Goal: Task Accomplishment & Management: Use online tool/utility

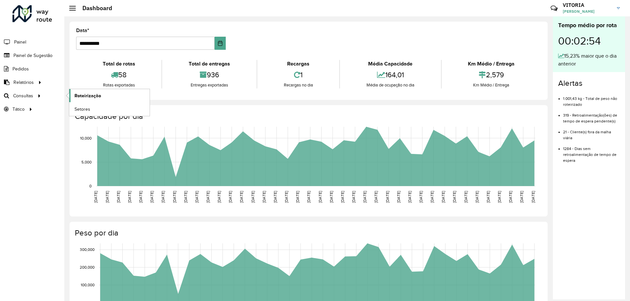
click at [70, 95] on link "Roteirização" at bounding box center [109, 95] width 80 height 13
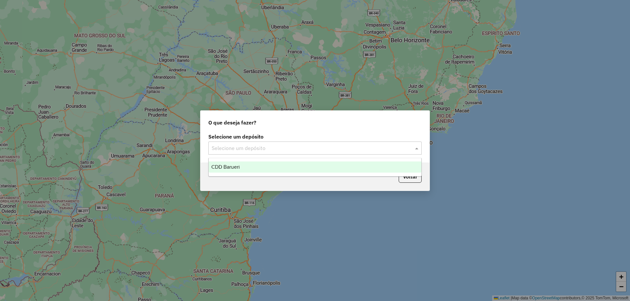
click at [245, 145] on input "text" at bounding box center [309, 149] width 194 height 8
click at [238, 167] on span "CDD Barueri" at bounding box center [225, 167] width 29 height 6
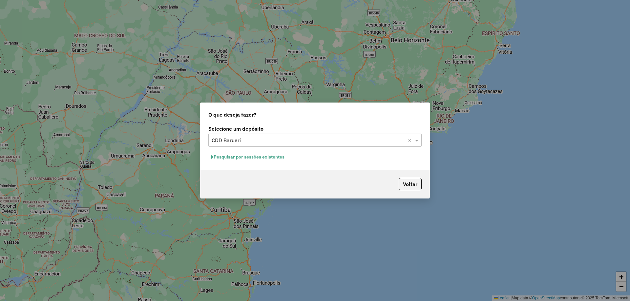
click at [277, 161] on button "Pesquisar por sessões existentes" at bounding box center [247, 157] width 79 height 10
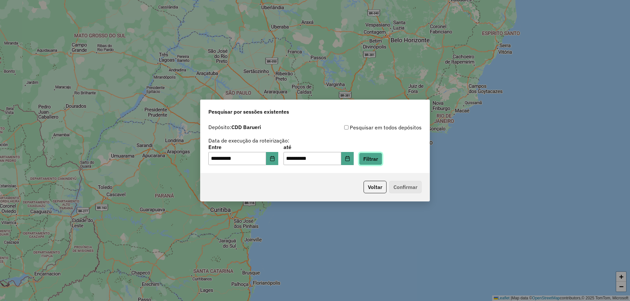
click at [382, 160] on button "Filtrar" at bounding box center [370, 159] width 23 height 12
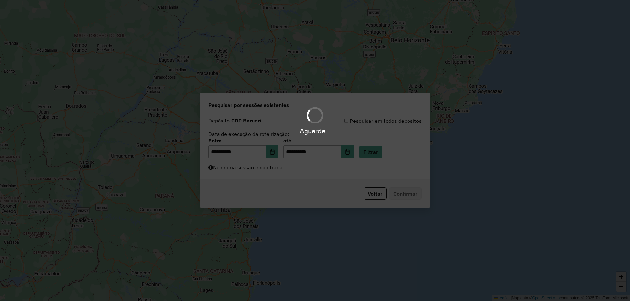
click at [333, 171] on div "Aguarde..." at bounding box center [315, 150] width 630 height 301
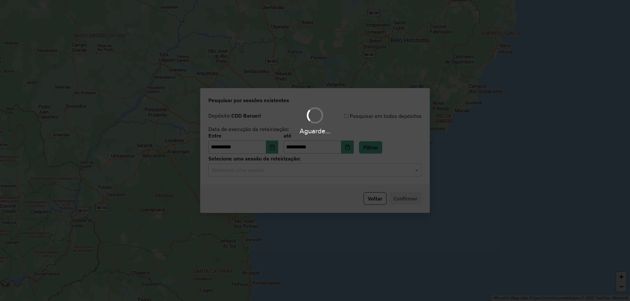
click at [319, 171] on hb-app "**********" at bounding box center [315, 150] width 630 height 301
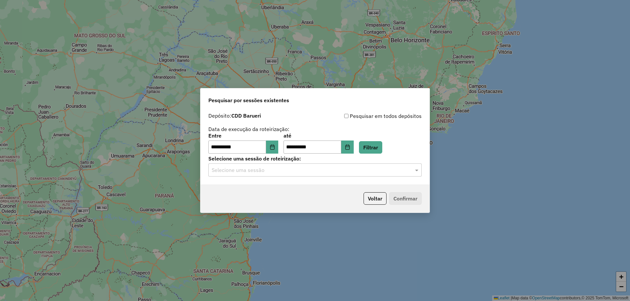
click at [306, 176] on div "Selecione uma sessão" at bounding box center [314, 170] width 213 height 13
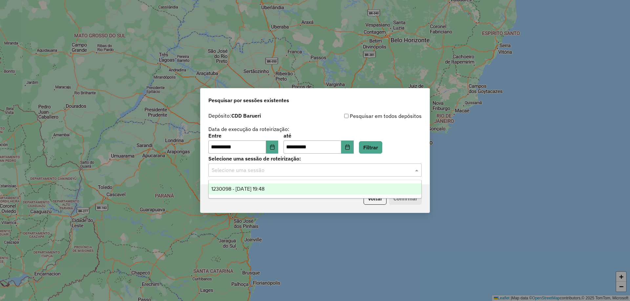
click at [277, 192] on div "1230098 - [DATE] 19:48" at bounding box center [315, 189] width 213 height 11
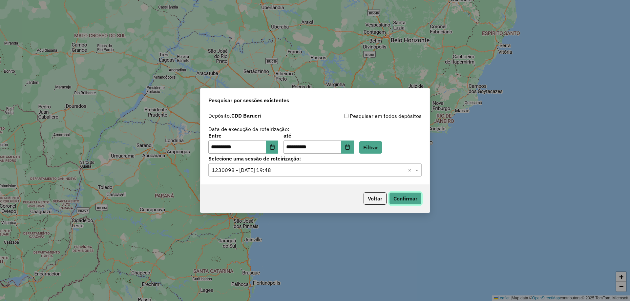
click at [402, 199] on button "Confirmar" at bounding box center [405, 199] width 32 height 12
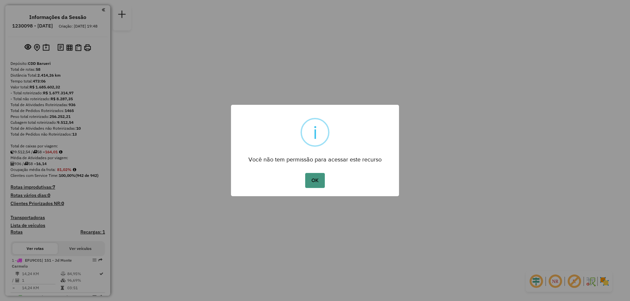
click at [319, 176] on button "OK" at bounding box center [314, 180] width 19 height 15
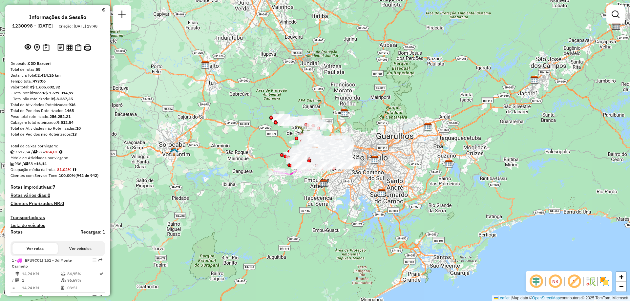
click at [555, 283] on em at bounding box center [555, 282] width 16 height 16
click at [603, 283] on img at bounding box center [604, 282] width 10 height 10
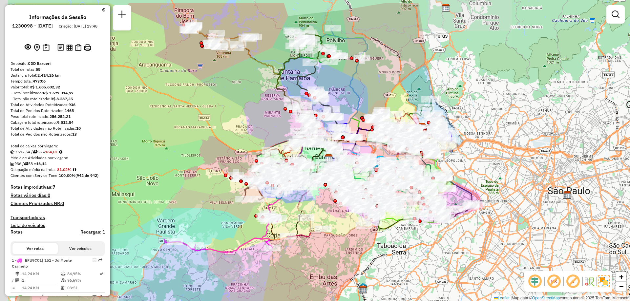
drag, startPoint x: 286, startPoint y: 64, endPoint x: 364, endPoint y: 97, distance: 84.8
click at [364, 97] on div "Janela de atendimento Grade de atendimento Capacidade Transportadoras Veículos …" at bounding box center [315, 150] width 630 height 301
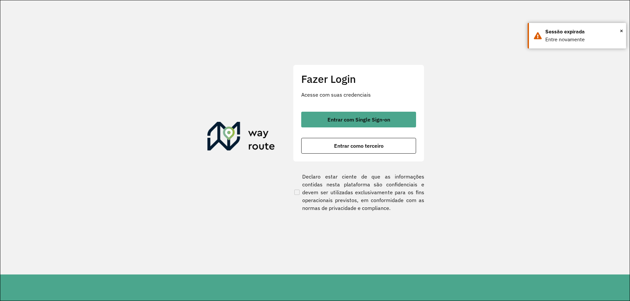
click at [369, 134] on div "Entrar com Single Sign-on Entrar como terceiro" at bounding box center [358, 133] width 115 height 42
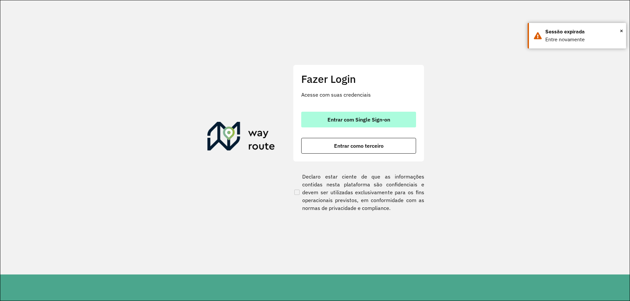
drag, startPoint x: 369, startPoint y: 123, endPoint x: 371, endPoint y: 120, distance: 3.7
click at [370, 123] on button "Entrar com Single Sign-on" at bounding box center [358, 120] width 115 height 16
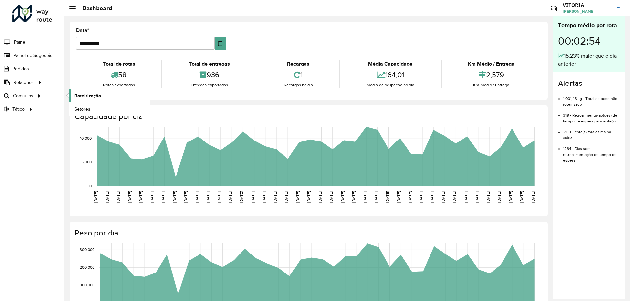
click at [101, 100] on link "Roteirização" at bounding box center [109, 95] width 80 height 13
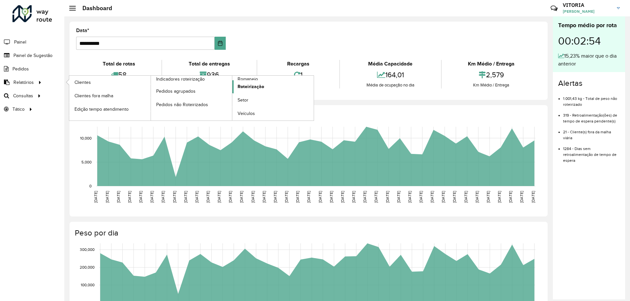
click at [252, 80] on link "Roteirização" at bounding box center [272, 86] width 81 height 13
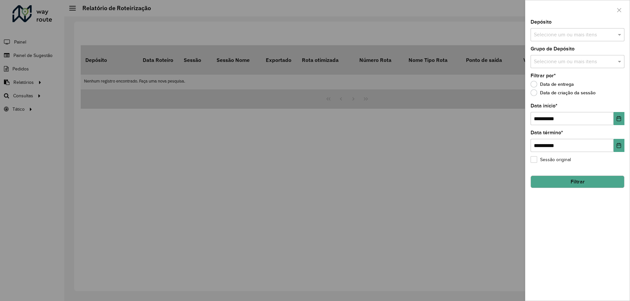
click at [36, 86] on div at bounding box center [315, 150] width 630 height 301
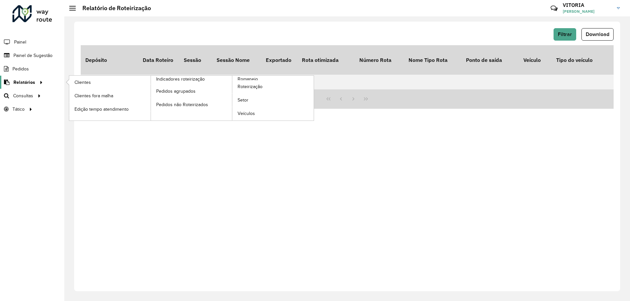
click at [32, 83] on span "Relatórios" at bounding box center [24, 82] width 22 height 7
click at [246, 78] on span "Romaneio" at bounding box center [248, 79] width 21 height 7
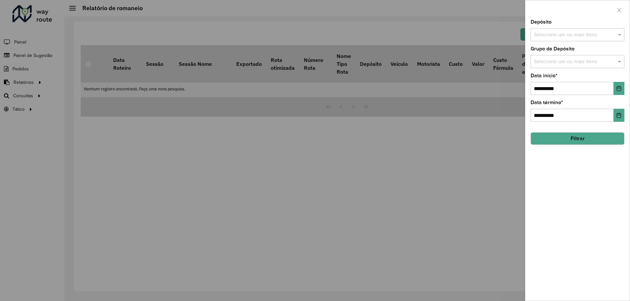
click at [543, 35] on input "text" at bounding box center [574, 35] width 84 height 8
click at [548, 66] on div "CDD Barueri" at bounding box center [577, 67] width 93 height 11
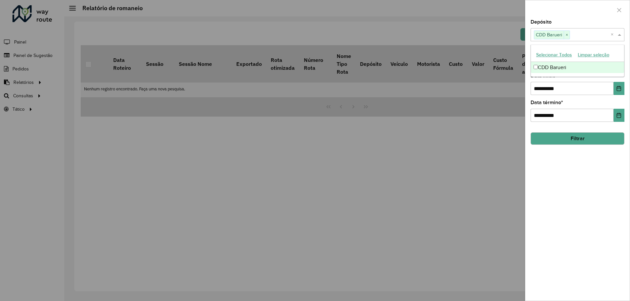
drag, startPoint x: 596, startPoint y: 177, endPoint x: 596, endPoint y: 174, distance: 3.3
click at [596, 177] on div "**********" at bounding box center [577, 160] width 104 height 281
click at [581, 136] on button "Filtrar" at bounding box center [577, 139] width 94 height 12
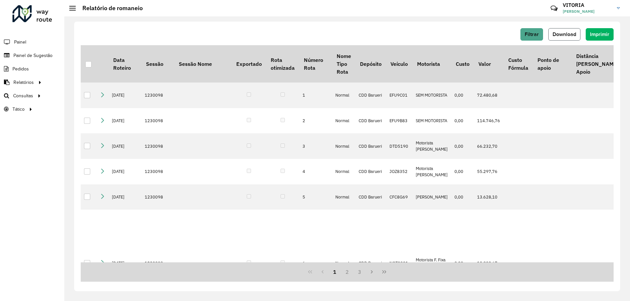
click at [570, 37] on button "Download" at bounding box center [564, 34] width 32 height 12
click at [86, 106] on span "Setores" at bounding box center [82, 109] width 16 height 7
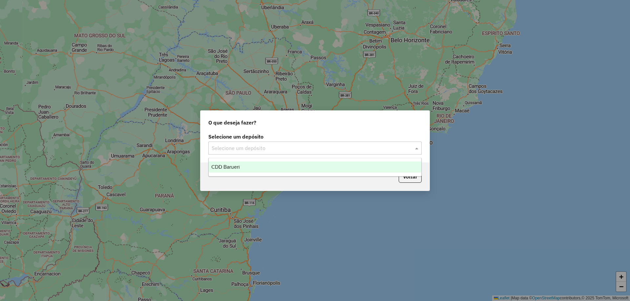
click at [265, 150] on input "text" at bounding box center [309, 149] width 194 height 8
click at [250, 166] on div "CDD Barueri" at bounding box center [315, 167] width 213 height 11
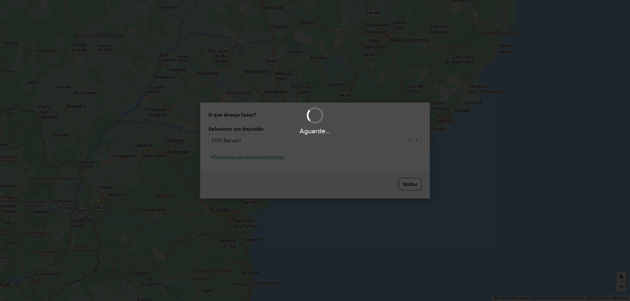
click at [254, 160] on div "Aguarde..." at bounding box center [315, 150] width 630 height 301
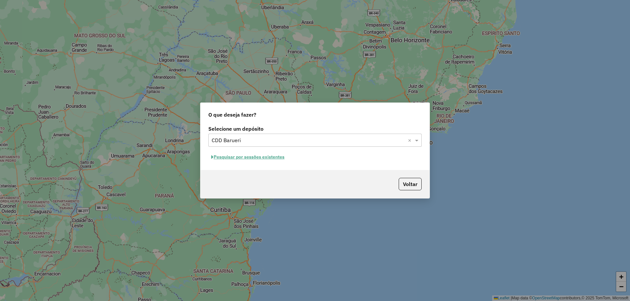
click at [253, 157] on button "Pesquisar por sessões existentes" at bounding box center [247, 157] width 79 height 10
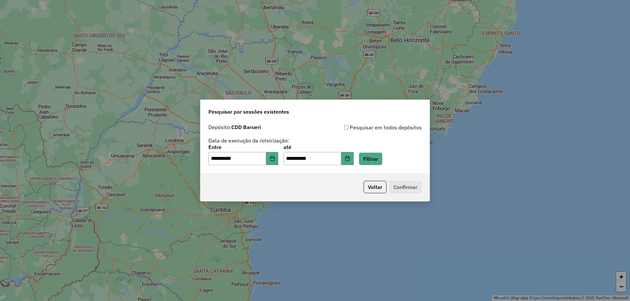
click at [364, 159] on div "**********" at bounding box center [314, 155] width 213 height 20
click at [376, 159] on button "Filtrar" at bounding box center [370, 159] width 23 height 12
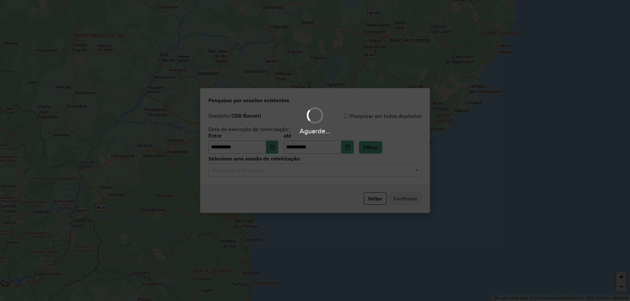
click at [267, 175] on div "Aguarde..." at bounding box center [315, 150] width 630 height 301
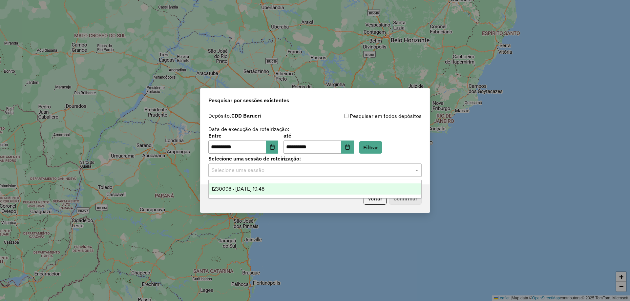
click at [272, 172] on input "text" at bounding box center [309, 171] width 194 height 8
click at [298, 190] on div "1230098 - 15/08/2025 19:48" at bounding box center [315, 189] width 213 height 11
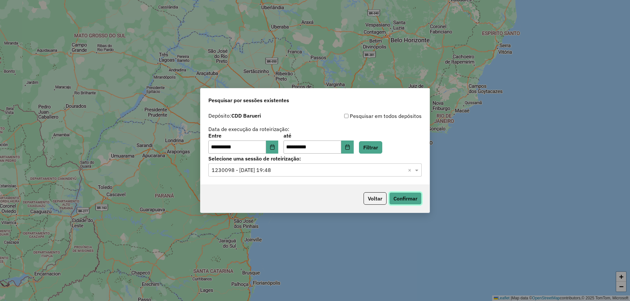
click at [404, 197] on button "Confirmar" at bounding box center [405, 199] width 32 height 12
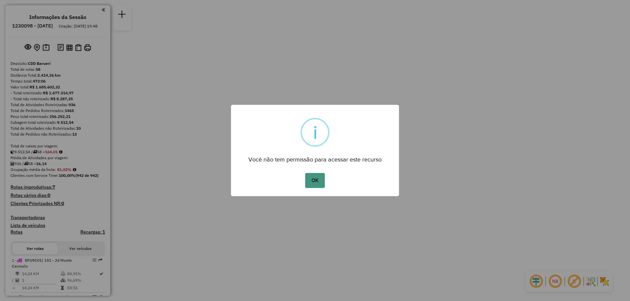
click at [307, 179] on button "OK" at bounding box center [314, 180] width 19 height 15
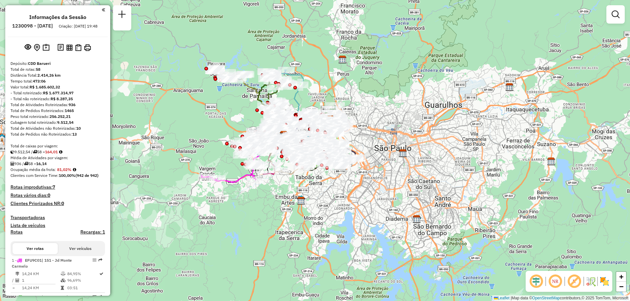
click at [559, 281] on em at bounding box center [555, 282] width 16 height 16
click at [602, 283] on img at bounding box center [604, 282] width 10 height 10
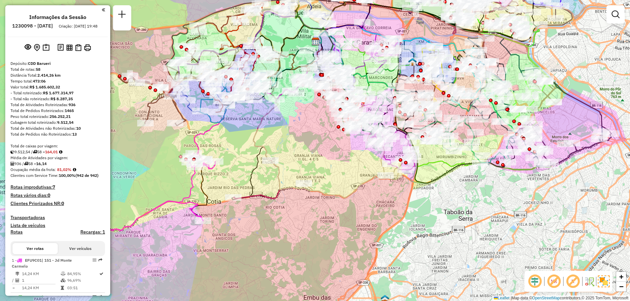
drag, startPoint x: 338, startPoint y: 145, endPoint x: 316, endPoint y: 186, distance: 46.2
click at [316, 186] on div "Rota 19 - Placa RTD5A81 30321404 - JOSE BRIGIDO Janela de atendimento Grade de …" at bounding box center [315, 150] width 630 height 301
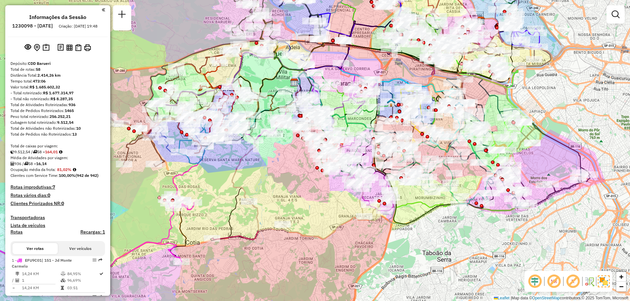
scroll to position [2212, 0]
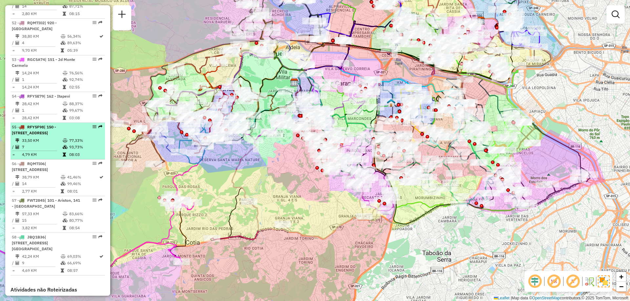
select select "**********"
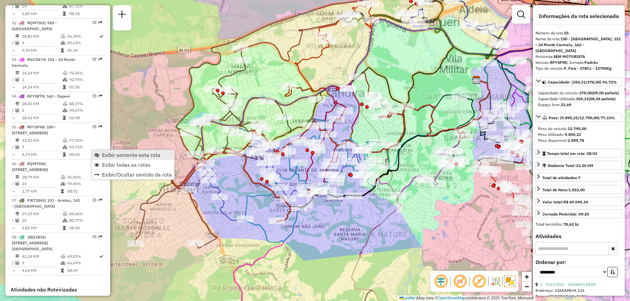
click at [112, 155] on span "Exibir somente esta rota" at bounding box center [131, 155] width 58 height 5
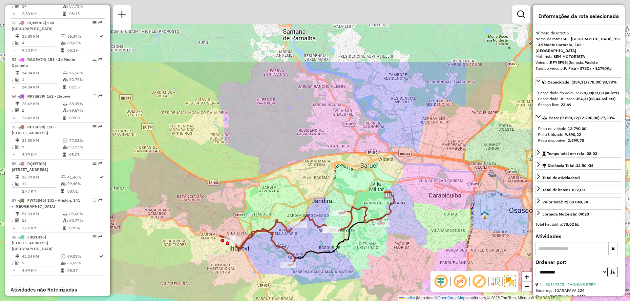
drag, startPoint x: 377, startPoint y: 87, endPoint x: 363, endPoint y: 190, distance: 104.0
click at [363, 190] on div "Janela de atendimento Grade de atendimento Capacidade Transportadoras Veículos …" at bounding box center [315, 150] width 630 height 301
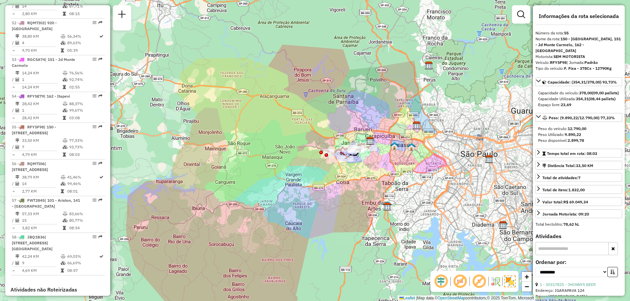
drag, startPoint x: 364, startPoint y: 159, endPoint x: 367, endPoint y: 124, distance: 35.3
click at [367, 124] on div "Janela de atendimento Grade de atendimento Capacidade Transportadoras Veículos …" at bounding box center [315, 150] width 630 height 301
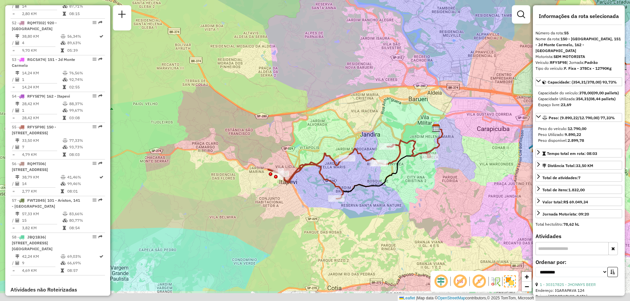
drag, startPoint x: 347, startPoint y: 98, endPoint x: 344, endPoint y: 89, distance: 9.2
click at [344, 89] on div "Janela de atendimento Grade de atendimento Capacidade Transportadoras Veículos …" at bounding box center [315, 150] width 630 height 301
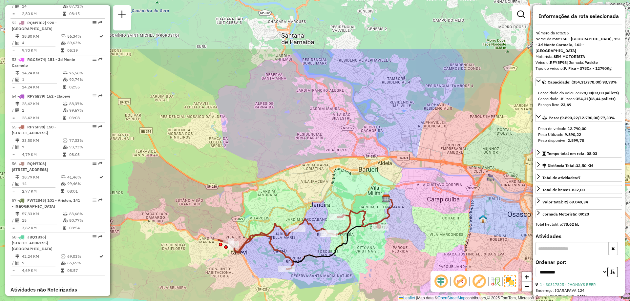
drag, startPoint x: 406, startPoint y: 100, endPoint x: 360, endPoint y: 182, distance: 95.1
click at [360, 182] on div "Janela de atendimento Grade de atendimento Capacidade Transportadoras Veículos …" at bounding box center [315, 150] width 630 height 301
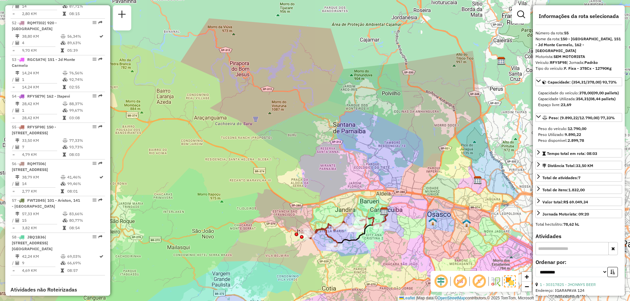
drag, startPoint x: 376, startPoint y: 154, endPoint x: 382, endPoint y: 176, distance: 22.4
click at [382, 176] on div "Janela de atendimento Grade de atendimento Capacidade Transportadoras Veículos …" at bounding box center [315, 150] width 630 height 301
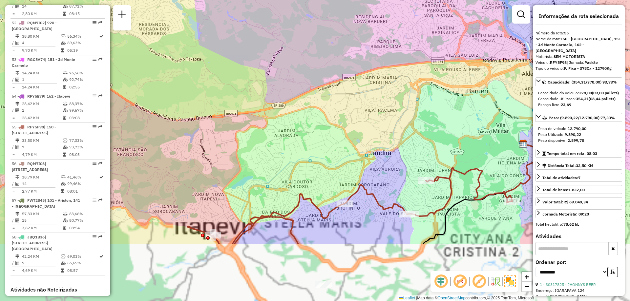
drag, startPoint x: 347, startPoint y: 201, endPoint x: 318, endPoint y: 86, distance: 118.9
click at [318, 86] on div "Janela de atendimento Grade de atendimento Capacidade Transportadoras Veículos …" at bounding box center [315, 150] width 630 height 301
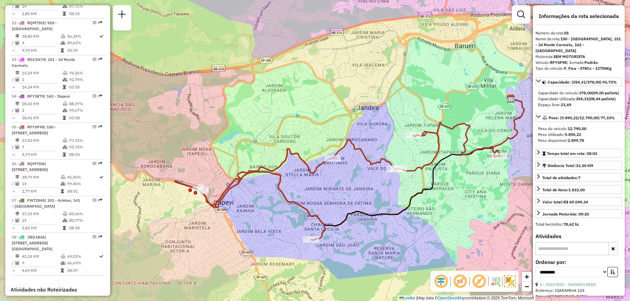
drag, startPoint x: 362, startPoint y: 85, endPoint x: 367, endPoint y: 83, distance: 5.3
click at [355, 66] on div "Janela de atendimento Grade de atendimento Capacidade Transportadoras Veículos …" at bounding box center [315, 150] width 630 height 301
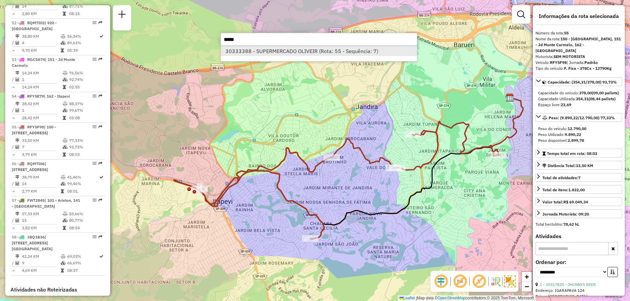
type input "*****"
click at [247, 52] on li "30333388 - SUPERMERCADO OLIVEIR (Rota: 55 - Sequência: 7)" at bounding box center [319, 51] width 196 height 10
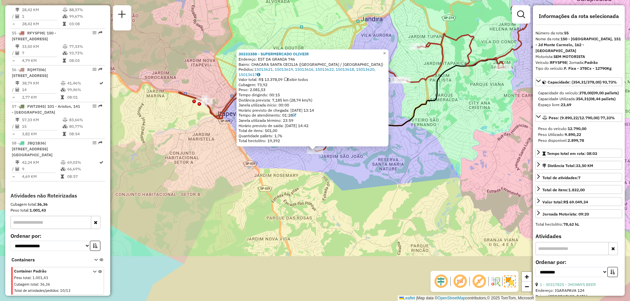
scroll to position [2342, 0]
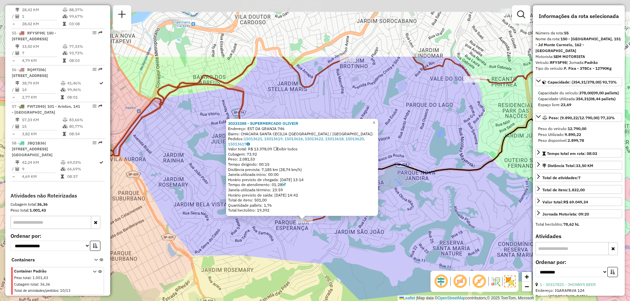
drag, startPoint x: 413, startPoint y: 144, endPoint x: 374, endPoint y: 231, distance: 95.6
click at [374, 231] on div "30333388 - SUPERMERCADO OLIVEIR Endereço: EST DA GRANJA 746 Bairro: CHACARA SAN…" at bounding box center [315, 150] width 630 height 301
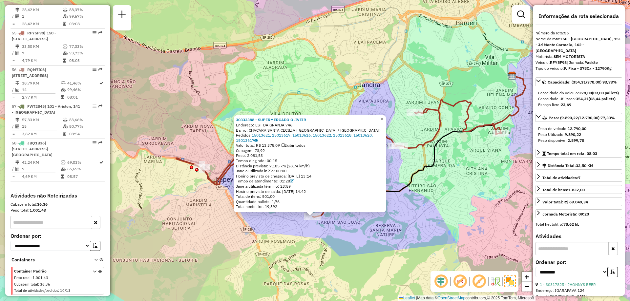
drag, startPoint x: 487, startPoint y: 196, endPoint x: 424, endPoint y: 201, distance: 62.6
click at [424, 201] on div "30333388 - SUPERMERCADO OLIVEIR Endereço: EST DA GRANJA 746 Bairro: CHACARA SAN…" at bounding box center [315, 150] width 630 height 301
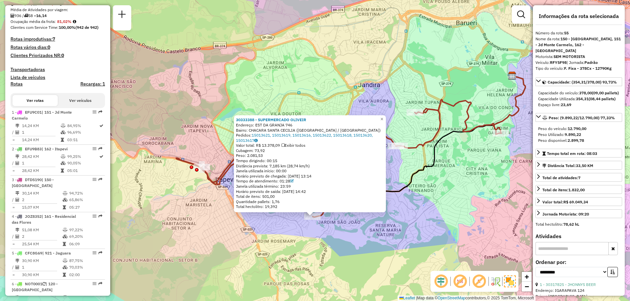
scroll to position [0, 0]
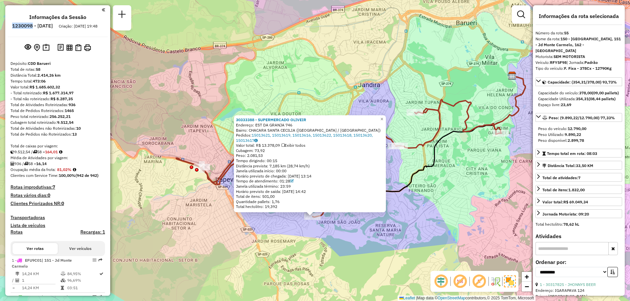
drag, startPoint x: 51, startPoint y: 26, endPoint x: 32, endPoint y: 27, distance: 18.7
click at [32, 27] on h6 "1230098 - [DATE]" at bounding box center [32, 26] width 41 height 6
copy h6 "1230098"
drag, startPoint x: 571, startPoint y: 31, endPoint x: 566, endPoint y: 32, distance: 4.9
click at [566, 32] on div "Número da rota: 55" at bounding box center [578, 33] width 87 height 6
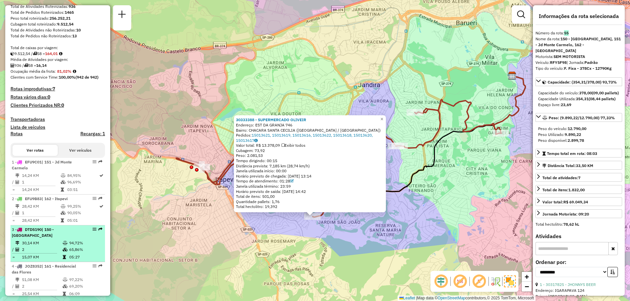
scroll to position [262, 0]
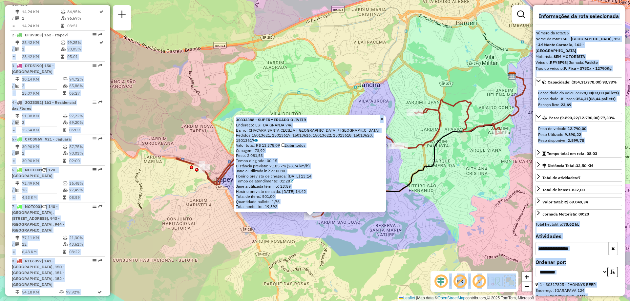
drag, startPoint x: 108, startPoint y: 51, endPoint x: 108, endPoint y: 66, distance: 14.8
click at [114, 132] on hb-router-mapa "Informações da Sessão 1230098 - 15/08/2025 Criação: 14/08/2025 19:48 Depósito: …" at bounding box center [315, 150] width 630 height 301
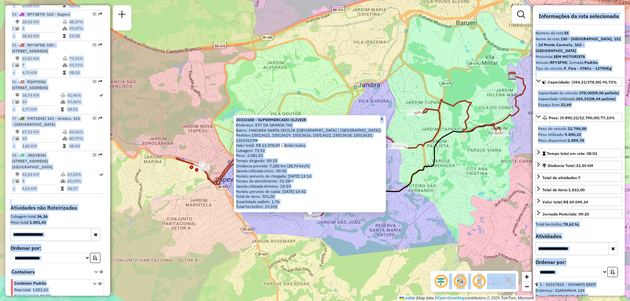
scroll to position [2342, 0]
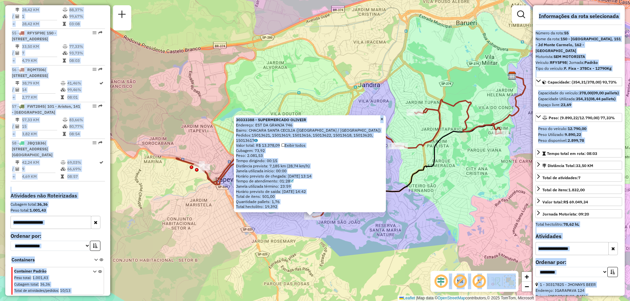
click at [98, 203] on div "Cubagem total: 36,36" at bounding box center [57, 205] width 94 height 6
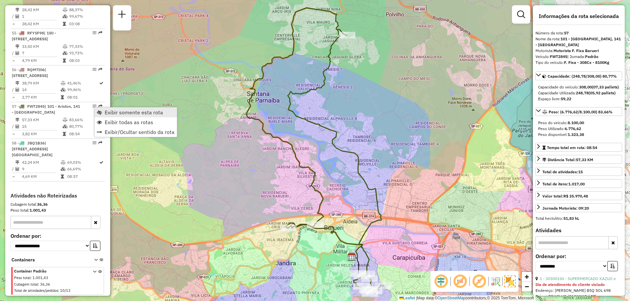
click at [109, 115] on span "Exibir somente esta rota" at bounding box center [134, 112] width 58 height 5
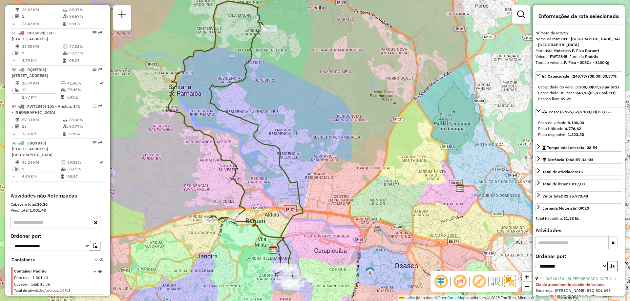
drag, startPoint x: 385, startPoint y: 172, endPoint x: 302, endPoint y: 155, distance: 84.2
click at [305, 165] on div "Janela de atendimento Grade de atendimento Capacidade Transportadoras Veículos …" at bounding box center [315, 150] width 630 height 301
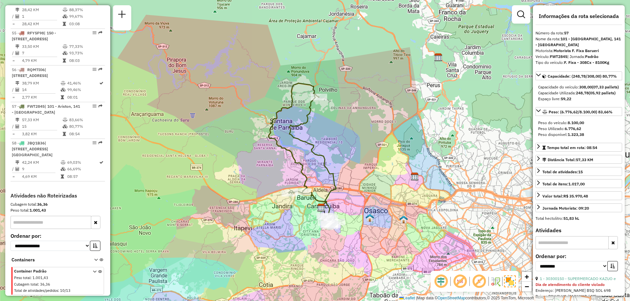
drag, startPoint x: 370, startPoint y: 197, endPoint x: 377, endPoint y: 194, distance: 7.0
click at [377, 194] on div "Janela de atendimento Grade de atendimento Capacidade Transportadoras Veículos …" at bounding box center [315, 150] width 630 height 301
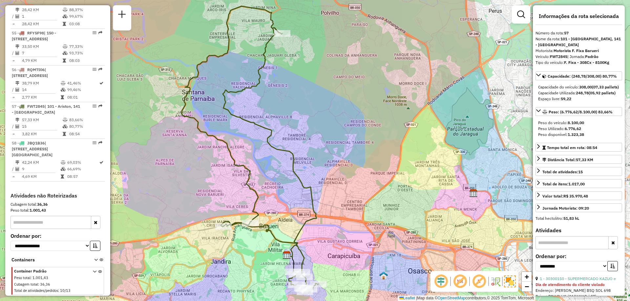
drag, startPoint x: 373, startPoint y: 162, endPoint x: 375, endPoint y: 186, distance: 23.7
click at [375, 186] on div "Janela de atendimento Grade de atendimento Capacidade Transportadoras Veículos …" at bounding box center [315, 150] width 630 height 301
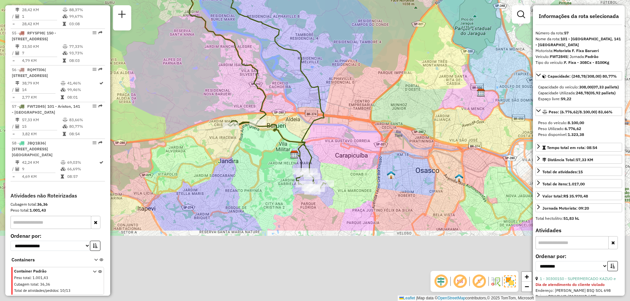
drag, startPoint x: 381, startPoint y: 234, endPoint x: 389, endPoint y: 133, distance: 102.0
click at [389, 133] on div "Janela de atendimento Grade de atendimento Capacidade Transportadoras Veículos …" at bounding box center [315, 150] width 630 height 301
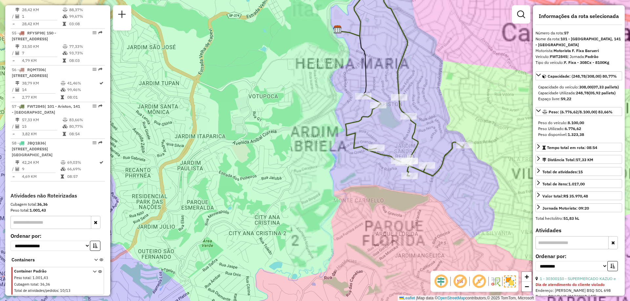
drag, startPoint x: 321, startPoint y: 161, endPoint x: 258, endPoint y: 204, distance: 76.3
click at [258, 204] on div "Janela de atendimento Grade de atendimento Capacidade Transportadoras Veículos …" at bounding box center [315, 150] width 630 height 301
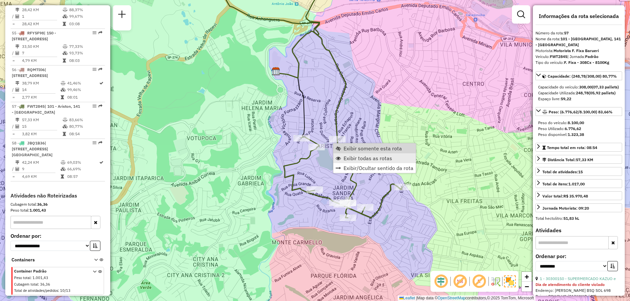
click at [348, 155] on link "Exibir todas as rotas" at bounding box center [374, 159] width 82 height 10
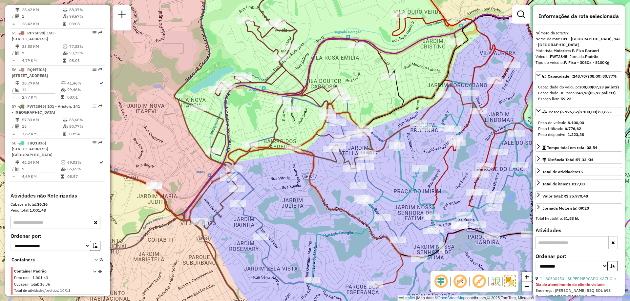
drag, startPoint x: 276, startPoint y: 171, endPoint x: 254, endPoint y: 172, distance: 22.6
click at [254, 172] on div "Janela de atendimento Grade de atendimento Capacidade Transportadoras Veículos …" at bounding box center [315, 150] width 630 height 301
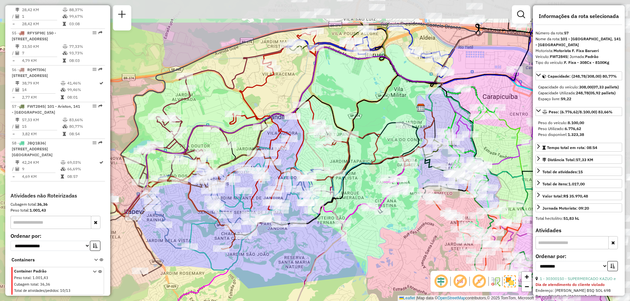
drag, startPoint x: 354, startPoint y: 48, endPoint x: 278, endPoint y: 101, distance: 92.8
click at [278, 101] on div "Janela de atendimento Grade de atendimento Capacidade Transportadoras Veículos …" at bounding box center [315, 150] width 630 height 301
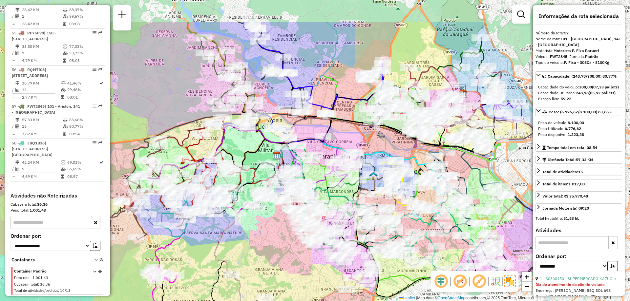
drag, startPoint x: 364, startPoint y: 98, endPoint x: 258, endPoint y: 150, distance: 118.1
click at [258, 151] on div "Janela de atendimento Grade de atendimento Capacidade Transportadoras Veículos …" at bounding box center [315, 150] width 630 height 301
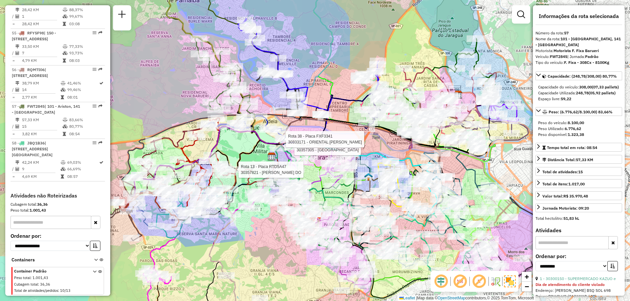
scroll to position [1001, 0]
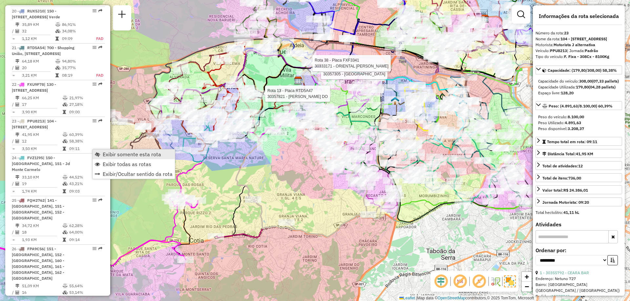
click at [110, 152] on span "Exibir somente esta rota" at bounding box center [132, 154] width 58 height 5
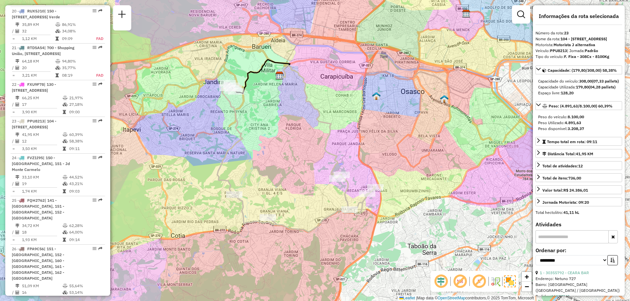
drag, startPoint x: 419, startPoint y: 161, endPoint x: 379, endPoint y: 153, distance: 40.5
click at [379, 153] on div "Janela de atendimento Grade de atendimento Capacidade Transportadoras Veículos …" at bounding box center [315, 150] width 630 height 301
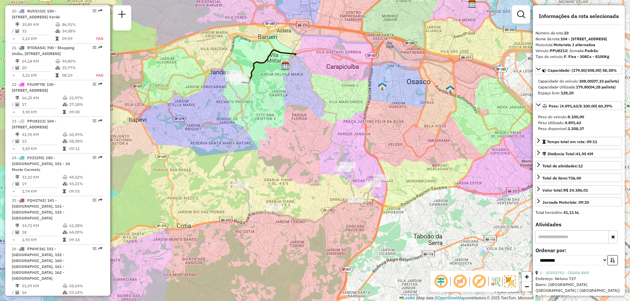
drag, startPoint x: 321, startPoint y: 94, endPoint x: 340, endPoint y: 103, distance: 20.8
click at [341, 108] on div "Janela de atendimento Grade de atendimento Capacidade Transportadoras Veículos …" at bounding box center [315, 150] width 630 height 301
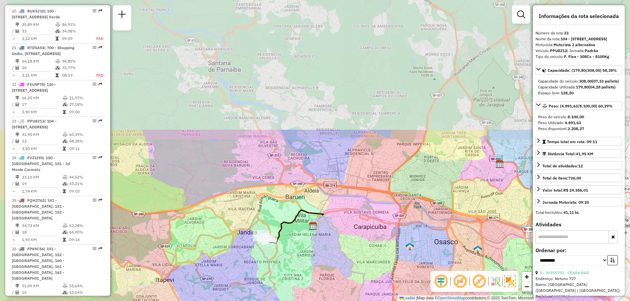
drag, startPoint x: 359, startPoint y: 83, endPoint x: 390, endPoint y: 255, distance: 175.3
click at [390, 255] on div "Janela de atendimento Grade de atendimento Capacidade Transportadoras Veículos …" at bounding box center [315, 150] width 630 height 301
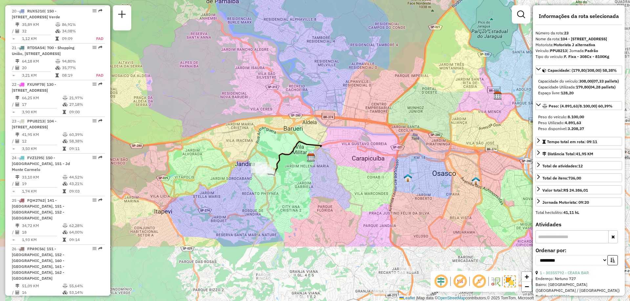
drag, startPoint x: 377, startPoint y: 224, endPoint x: 370, endPoint y: 126, distance: 98.7
click at [370, 126] on div "Janela de atendimento Grade de atendimento Capacidade Transportadoras Veículos …" at bounding box center [315, 150] width 630 height 301
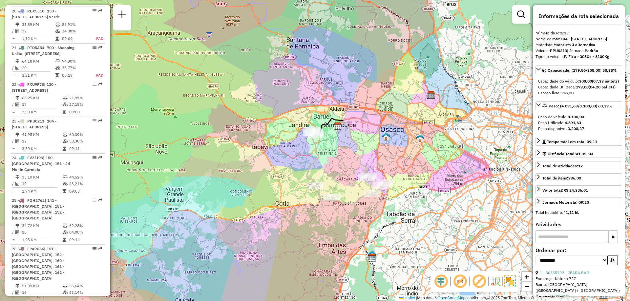
drag, startPoint x: 373, startPoint y: 154, endPoint x: 369, endPoint y: 139, distance: 15.2
click at [369, 139] on div "Janela de atendimento Grade de atendimento Capacidade Transportadoras Veículos …" at bounding box center [315, 150] width 630 height 301
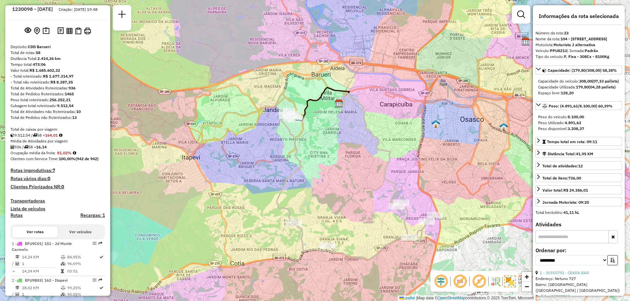
scroll to position [0, 0]
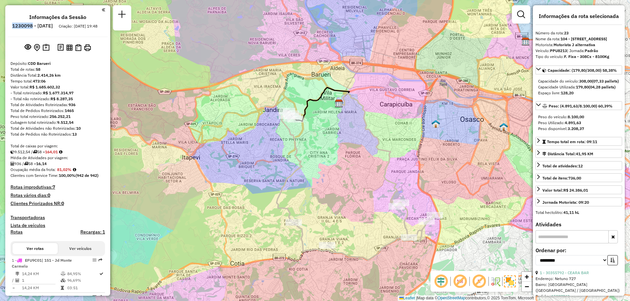
drag, startPoint x: 51, startPoint y: 26, endPoint x: 31, endPoint y: 28, distance: 20.4
click at [31, 28] on h6 "1230098 - [DATE]" at bounding box center [32, 26] width 41 height 6
copy h6 "1230098"
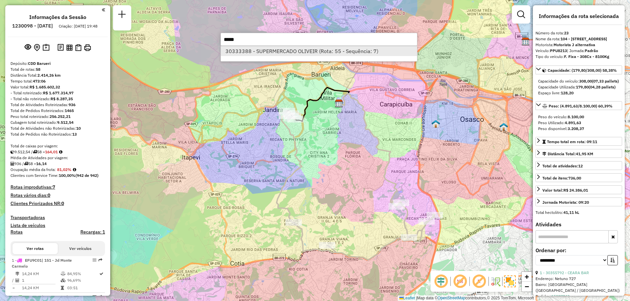
type input "*****"
click at [297, 53] on li "30333388 - SUPERMERCADO OLIVEIR (Rota: 55 - Sequência: 7)" at bounding box center [319, 51] width 196 height 10
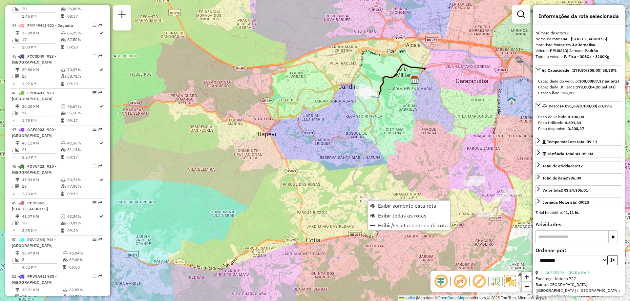
scroll to position [1142, 0]
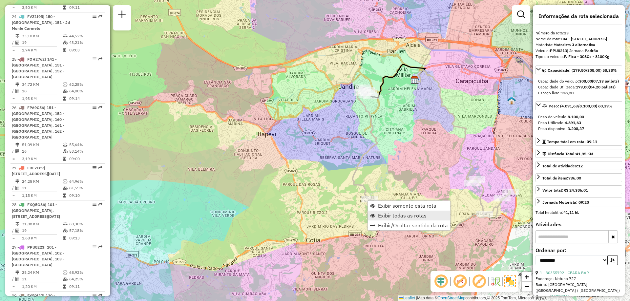
click at [396, 212] on link "Exibir todas as rotas" at bounding box center [409, 216] width 82 height 10
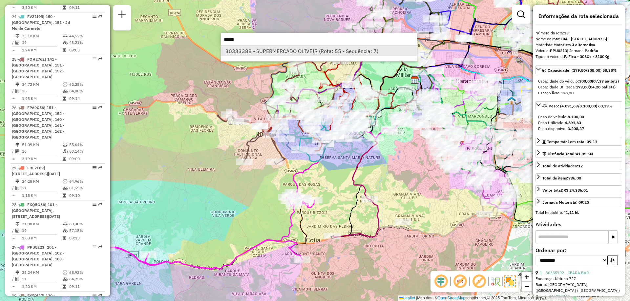
type input "*****"
click at [280, 50] on li "30333388 - SUPERMERCADO OLIVEIR (Rota: 55 - Sequência: 7)" at bounding box center [319, 51] width 196 height 10
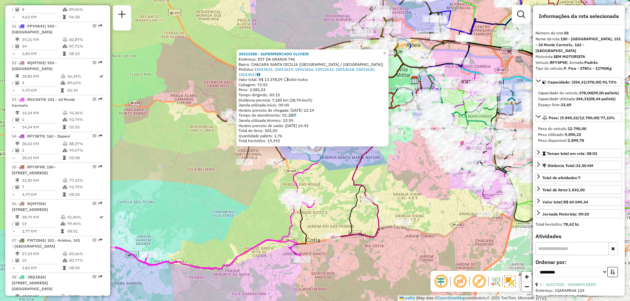
scroll to position [2342, 0]
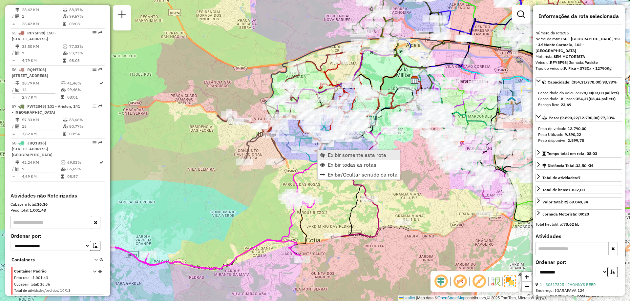
click at [328, 154] on span "Exibir somente esta rota" at bounding box center [357, 155] width 58 height 5
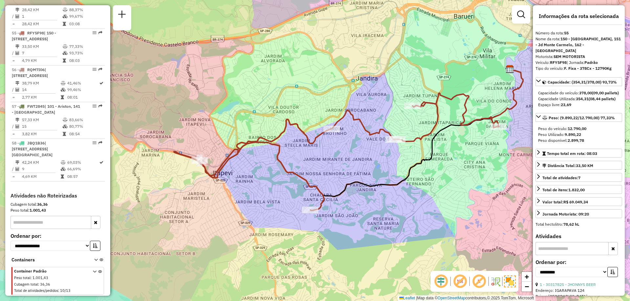
drag, startPoint x: 329, startPoint y: 183, endPoint x: 362, endPoint y: 172, distance: 34.2
click at [362, 172] on div "Janela de atendimento Grade de atendimento Capacidade Transportadoras Veículos …" at bounding box center [315, 150] width 630 height 301
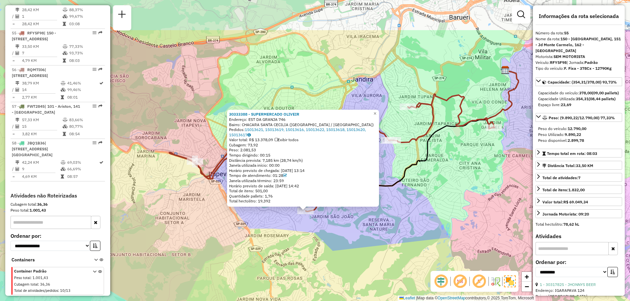
drag, startPoint x: 363, startPoint y: 203, endPoint x: 354, endPoint y: 240, distance: 37.6
click at [354, 240] on div "30333388 - SUPERMERCADO OLIVEIR Endereço: EST DA GRANJA 746 Bairro: CHACARA SAN…" at bounding box center [315, 150] width 630 height 301
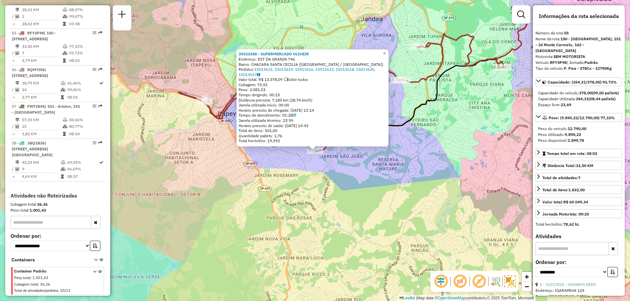
click at [322, 182] on div "30333388 - SUPERMERCADO OLIVEIR Endereço: EST DA GRANJA 746 Bairro: CHACARA SAN…" at bounding box center [315, 150] width 630 height 301
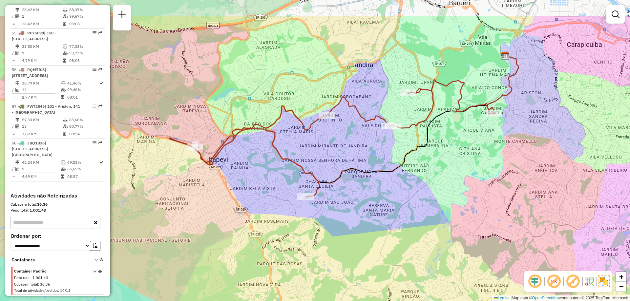
drag, startPoint x: 322, startPoint y: 173, endPoint x: 313, endPoint y: 212, distance: 39.4
click at [313, 212] on div "Janela de atendimento Grade de atendimento Capacidade Transportadoras Veículos …" at bounding box center [315, 150] width 630 height 301
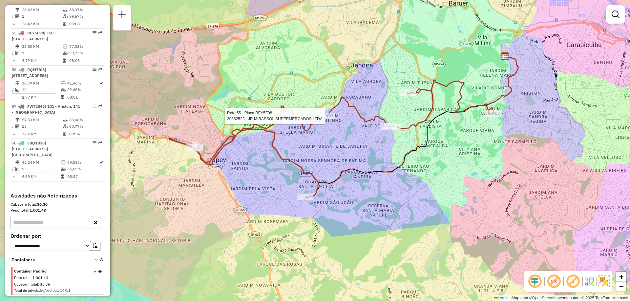
select select "**********"
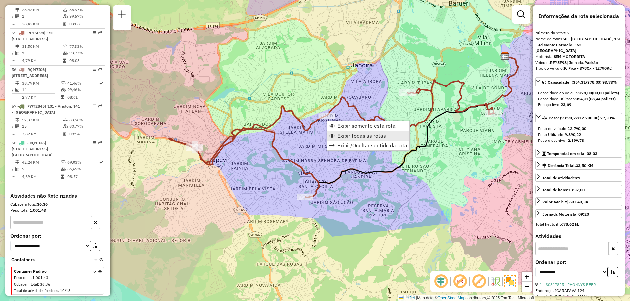
click at [342, 135] on span "Exibir todas as rotas" at bounding box center [361, 135] width 49 height 5
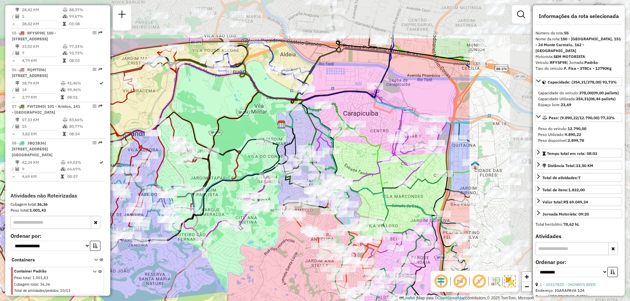
drag, startPoint x: 193, startPoint y: 132, endPoint x: 186, endPoint y: 135, distance: 8.5
click at [186, 135] on div "Rota 23 - Placa PPU8213 30302812 - SUPERMERCADO PARANAE Janela de atendimento G…" at bounding box center [315, 150] width 630 height 301
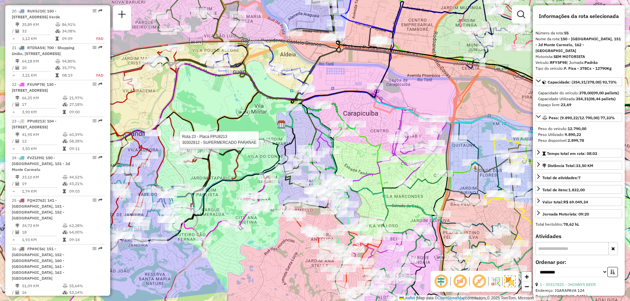
scroll to position [1263, 0]
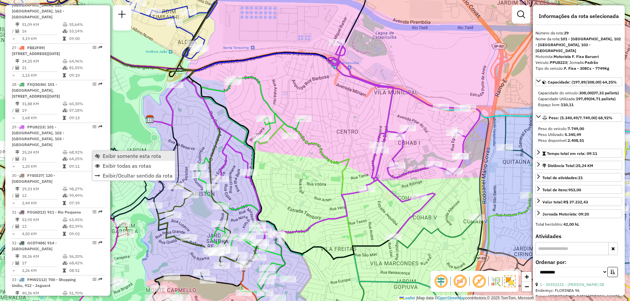
click at [114, 152] on link "Exibir somente esta rota" at bounding box center [134, 156] width 82 height 10
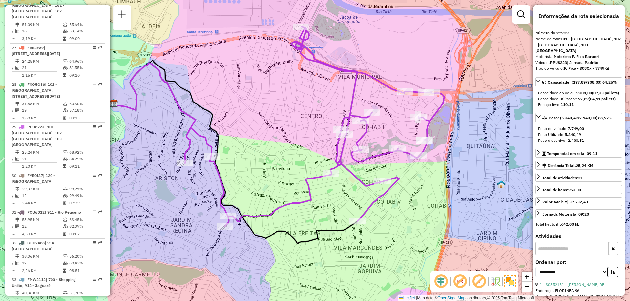
drag, startPoint x: 295, startPoint y: 162, endPoint x: 259, endPoint y: 147, distance: 39.4
click at [259, 147] on div "Janela de atendimento Grade de atendimento Capacidade Transportadoras Veículos …" at bounding box center [315, 150] width 630 height 301
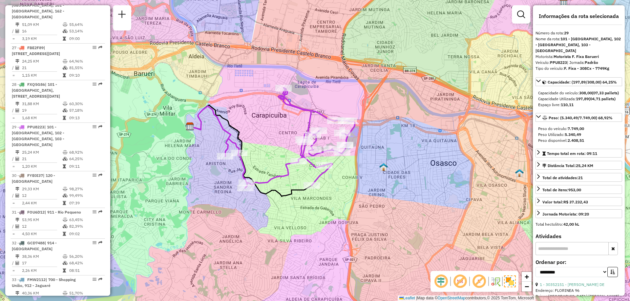
drag, startPoint x: 297, startPoint y: 132, endPoint x: 282, endPoint y: 137, distance: 15.7
click at [282, 137] on div "Janela de atendimento Grade de atendimento Capacidade Transportadoras Veículos …" at bounding box center [315, 150] width 630 height 301
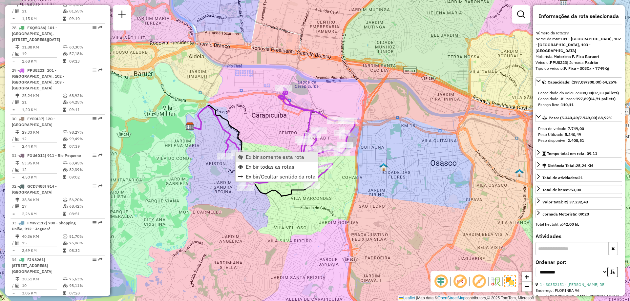
scroll to position [1404, 0]
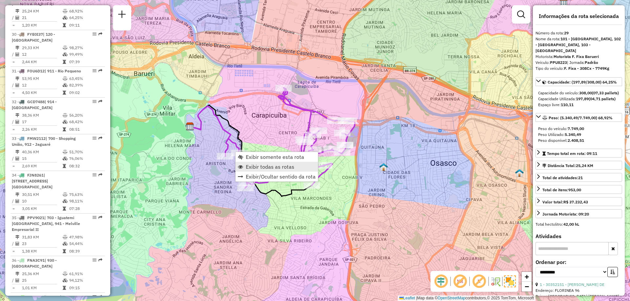
click at [253, 165] on span "Exibir todas as rotas" at bounding box center [270, 166] width 49 height 5
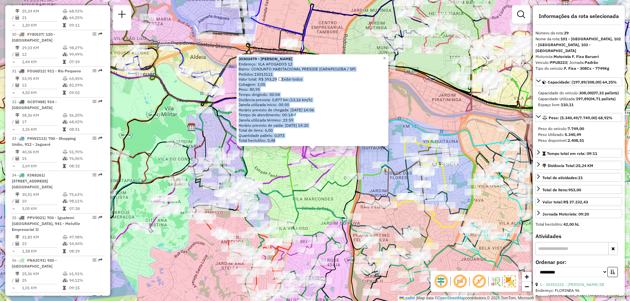
drag, startPoint x: 239, startPoint y: 60, endPoint x: 316, endPoint y: 146, distance: 115.1
click at [316, 146] on div "30303479 - ANTONIO CORDEIRO DAN Endereço: VLA AFOGADOS 12 Bairro: CONJUNTO HABI…" at bounding box center [313, 100] width 152 height 92
click at [316, 146] on div at bounding box center [312, 145] width 8 height 8
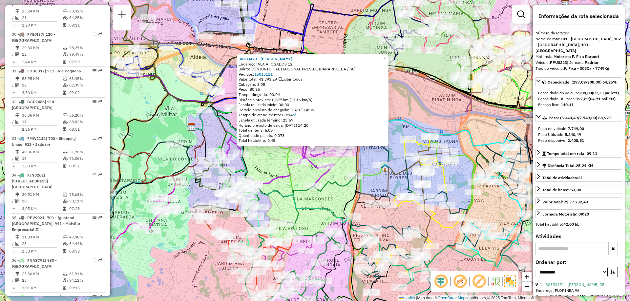
drag, startPoint x: 290, startPoint y: 140, endPoint x: 238, endPoint y: 57, distance: 98.0
click at [238, 57] on div "30303479 - ANTONIO CORDEIRO DAN Endereço: VLA AFOGADOS 12 Bairro: CONJUNTO HABI…" at bounding box center [313, 100] width 152 height 92
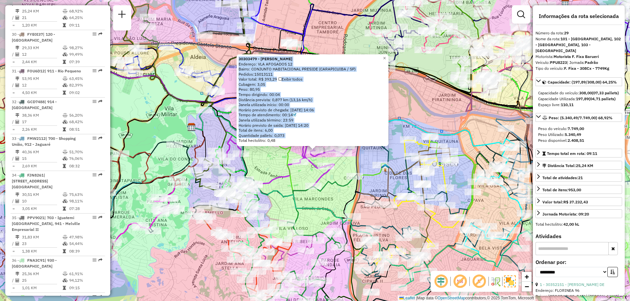
drag, startPoint x: 238, startPoint y: 57, endPoint x: 291, endPoint y: 137, distance: 95.5
click at [291, 137] on div "30303479 - ANTONIO CORDEIRO DAN Endereço: VLA AFOGADOS 12 Bairro: CONJUNTO HABI…" at bounding box center [313, 100] width 152 height 92
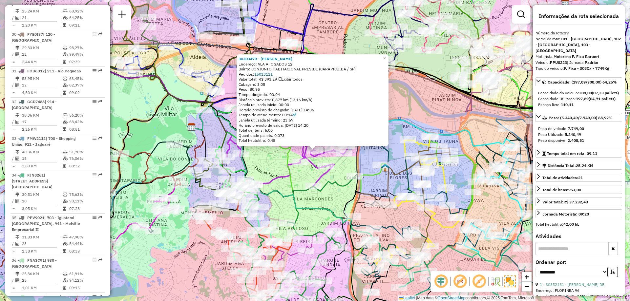
click at [290, 140] on div "Total hectolitro: 0,48" at bounding box center [313, 140] width 148 height 5
click at [311, 168] on icon at bounding box center [292, 139] width 130 height 100
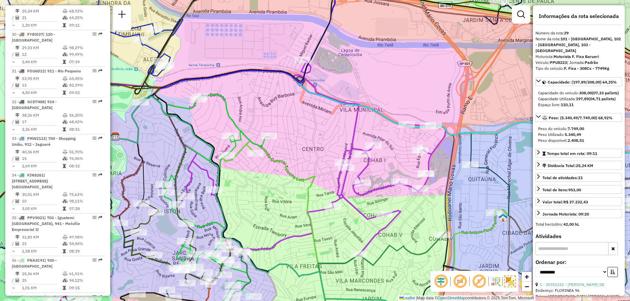
drag, startPoint x: 313, startPoint y: 103, endPoint x: 301, endPoint y: 127, distance: 26.6
click at [301, 127] on div "Janela de atendimento Grade de atendimento Capacidade Transportadoras Veículos …" at bounding box center [315, 150] width 630 height 301
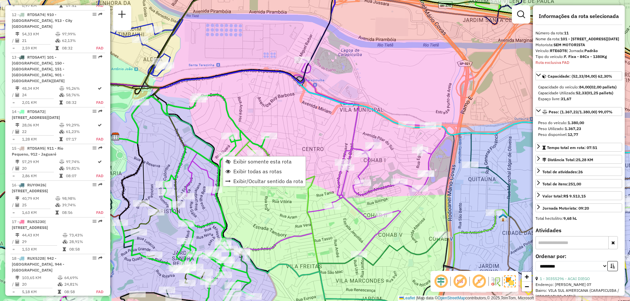
scroll to position [641, 0]
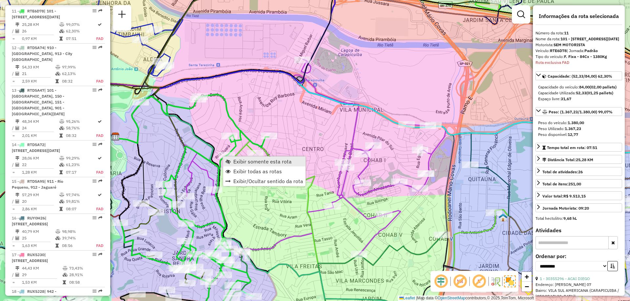
click at [263, 161] on span "Exibir somente esta rota" at bounding box center [262, 161] width 58 height 5
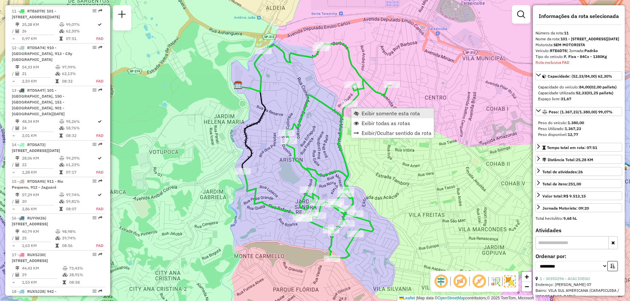
scroll to position [642, 0]
click at [370, 120] on link "Exibir todas as rotas" at bounding box center [392, 123] width 82 height 10
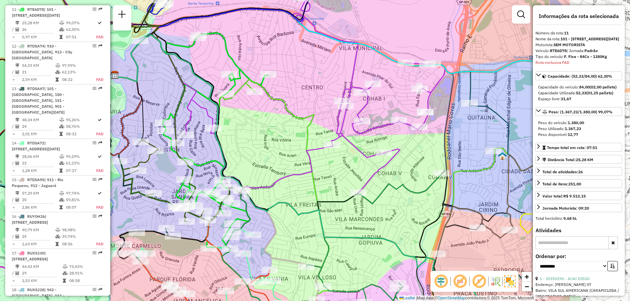
drag, startPoint x: 375, startPoint y: 125, endPoint x: 252, endPoint y: 115, distance: 123.8
click at [252, 115] on div "Janela de atendimento Grade de atendimento Capacidade Transportadoras Veículos …" at bounding box center [315, 150] width 630 height 301
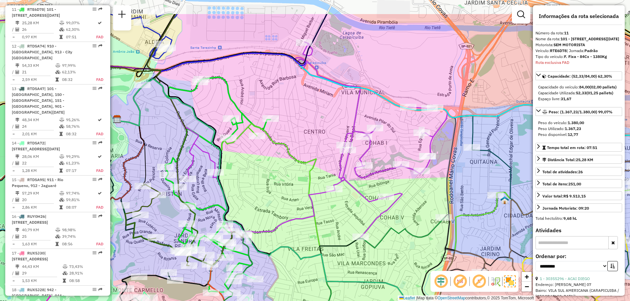
drag, startPoint x: 317, startPoint y: 147, endPoint x: 319, endPoint y: 191, distance: 44.3
click at [319, 191] on icon at bounding box center [318, 142] width 260 height 200
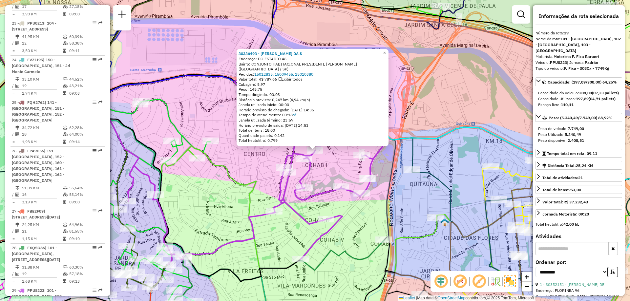
scroll to position [1404, 0]
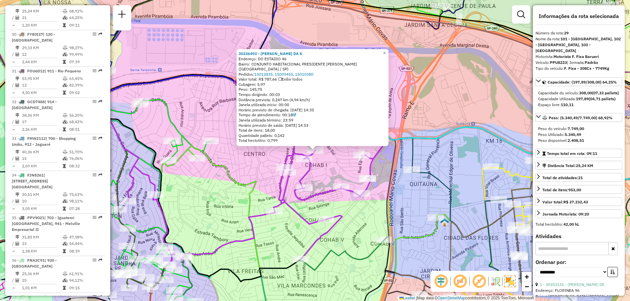
click at [410, 161] on icon at bounding box center [235, 122] width 356 height 94
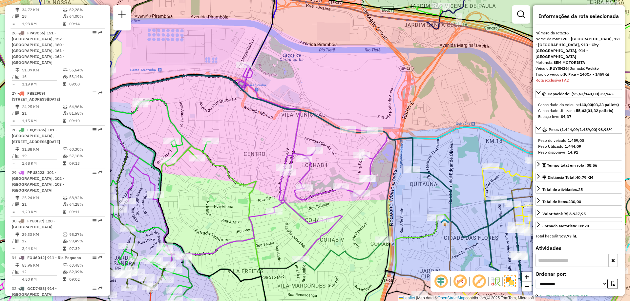
scroll to position [844, 0]
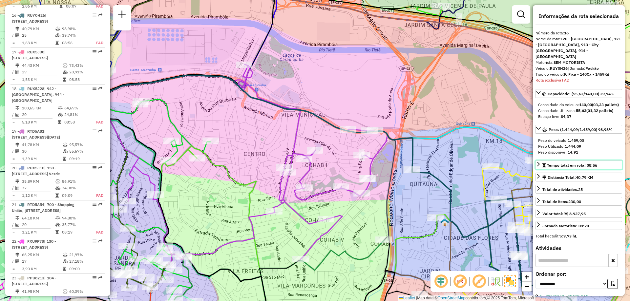
click at [596, 167] on span "Tempo total em rota: 08:56" at bounding box center [572, 165] width 50 height 5
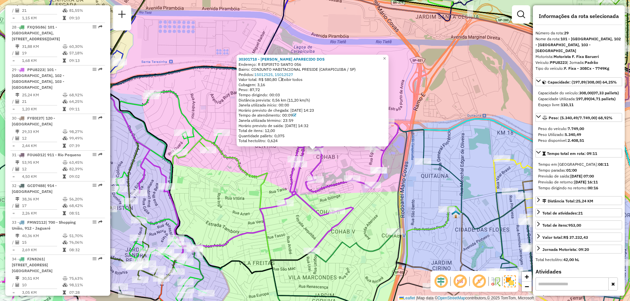
scroll to position [1404, 0]
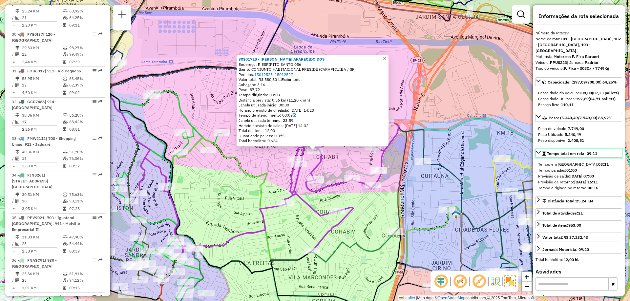
drag, startPoint x: 599, startPoint y: 159, endPoint x: 585, endPoint y: 161, distance: 14.2
click at [585, 158] on link "Tempo total em rota: 09:11" at bounding box center [578, 153] width 87 height 9
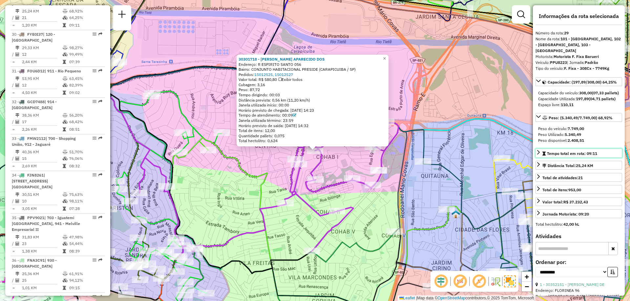
click at [584, 156] on span "Tempo total em rota: 09:11" at bounding box center [572, 153] width 50 height 5
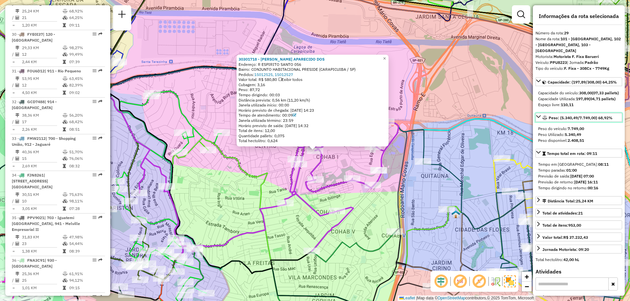
click at [568, 120] on span "Peso: (5.340,49/7.749,00) 68,92%" at bounding box center [581, 117] width 64 height 5
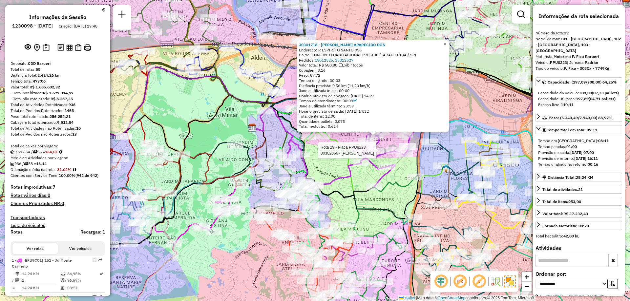
select select "**********"
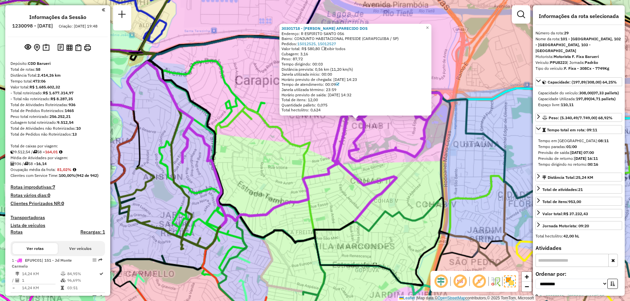
scroll to position [1404, 0]
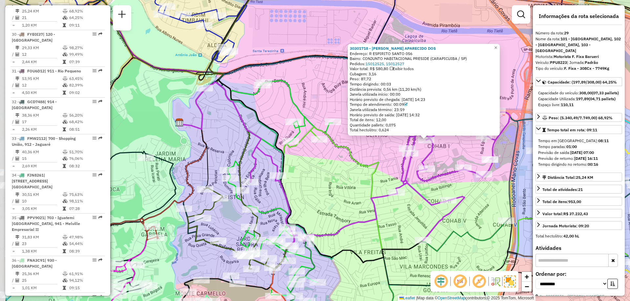
drag, startPoint x: 162, startPoint y: 125, endPoint x: 230, endPoint y: 145, distance: 71.1
click at [230, 145] on div "30301718 - [PERSON_NAME] APARECIDO DOS Endereço: R ESPIRITO SANTO 056 Bairro: C…" at bounding box center [315, 150] width 630 height 301
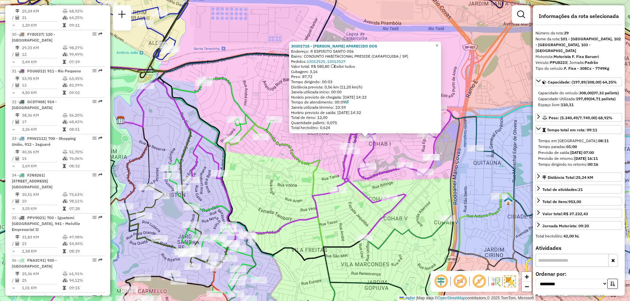
drag, startPoint x: 245, startPoint y: 130, endPoint x: 187, endPoint y: 128, distance: 58.8
click at [187, 128] on icon at bounding box center [162, 130] width 82 height 100
click at [317, 144] on div "30301718 - [PERSON_NAME] APARECIDO DOS Endereço: R ESPIRITO SANTO 056 Bairro: C…" at bounding box center [315, 150] width 630 height 301
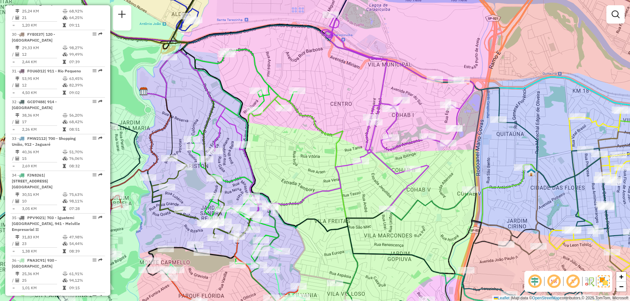
drag, startPoint x: 337, startPoint y: 136, endPoint x: 350, endPoint y: 121, distance: 20.0
click at [350, 121] on icon at bounding box center [495, 199] width 441 height 207
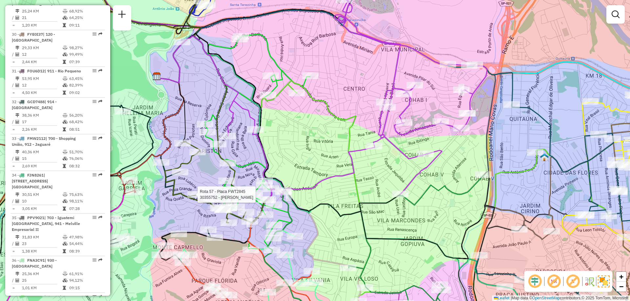
select select "**********"
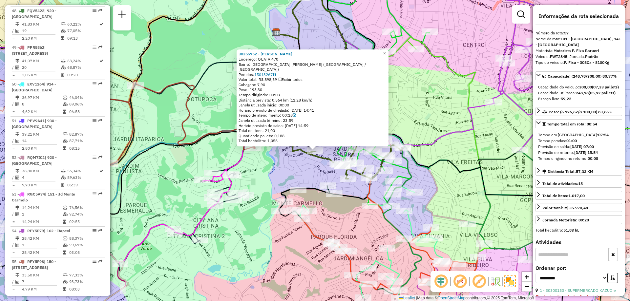
scroll to position [2342, 0]
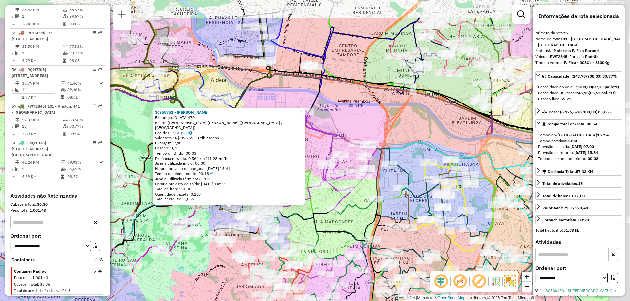
drag, startPoint x: 442, startPoint y: 139, endPoint x: 336, endPoint y: 197, distance: 121.1
click at [336, 197] on div "30355752 - [PERSON_NAME] Endereço: QUATA 470 Bairro: [GEOGRAPHIC_DATA] ESTELA A…" at bounding box center [315, 150] width 630 height 301
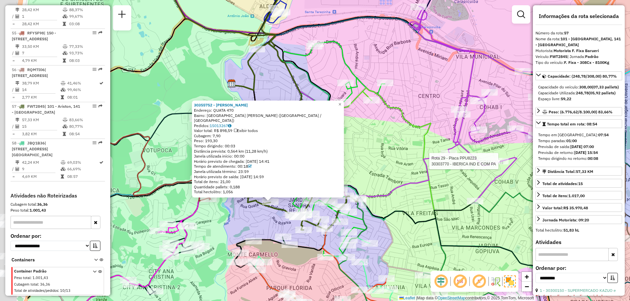
drag, startPoint x: 285, startPoint y: 187, endPoint x: 387, endPoint y: 173, distance: 102.8
click at [387, 173] on div "Rota 29 - Placa PPU8223 30303770 - IBERICA IND E COM PA 30355752 - SANDI NASCIM…" at bounding box center [315, 150] width 630 height 301
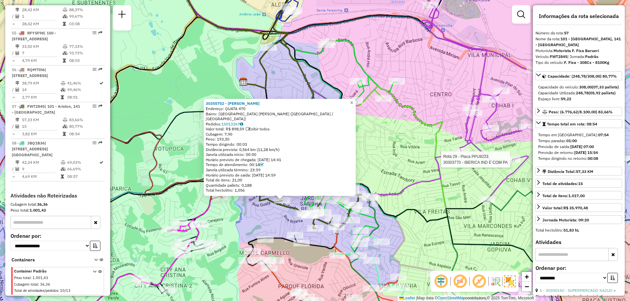
click at [353, 106] on span "×" at bounding box center [351, 103] width 3 height 6
